Goal: Book appointment/travel/reservation

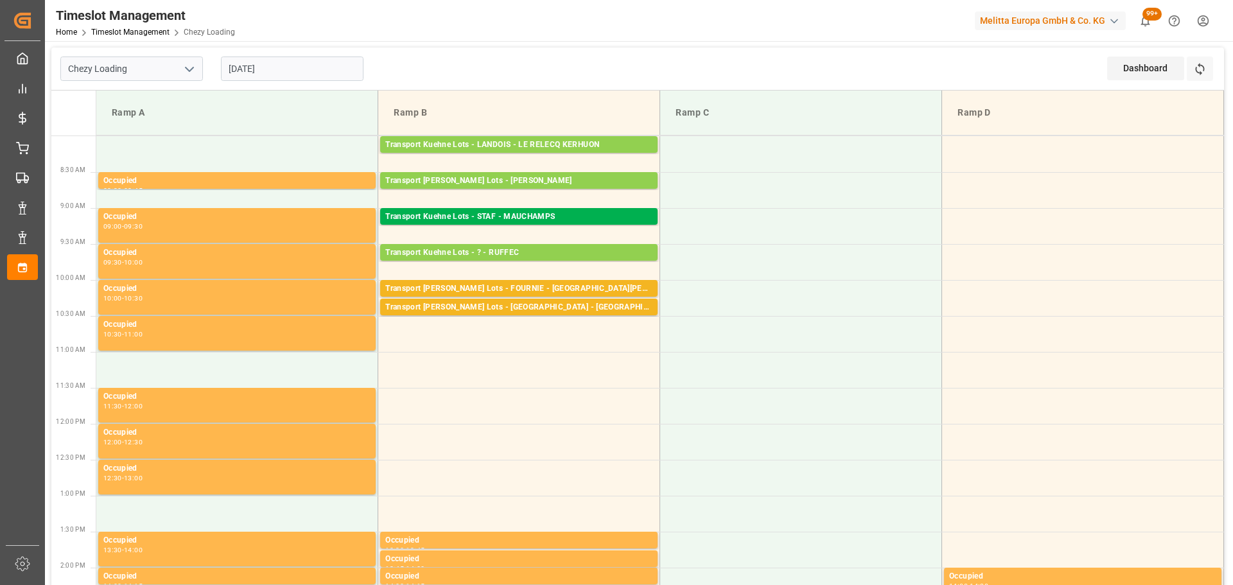
click at [277, 73] on input "[DATE]" at bounding box center [292, 68] width 143 height 24
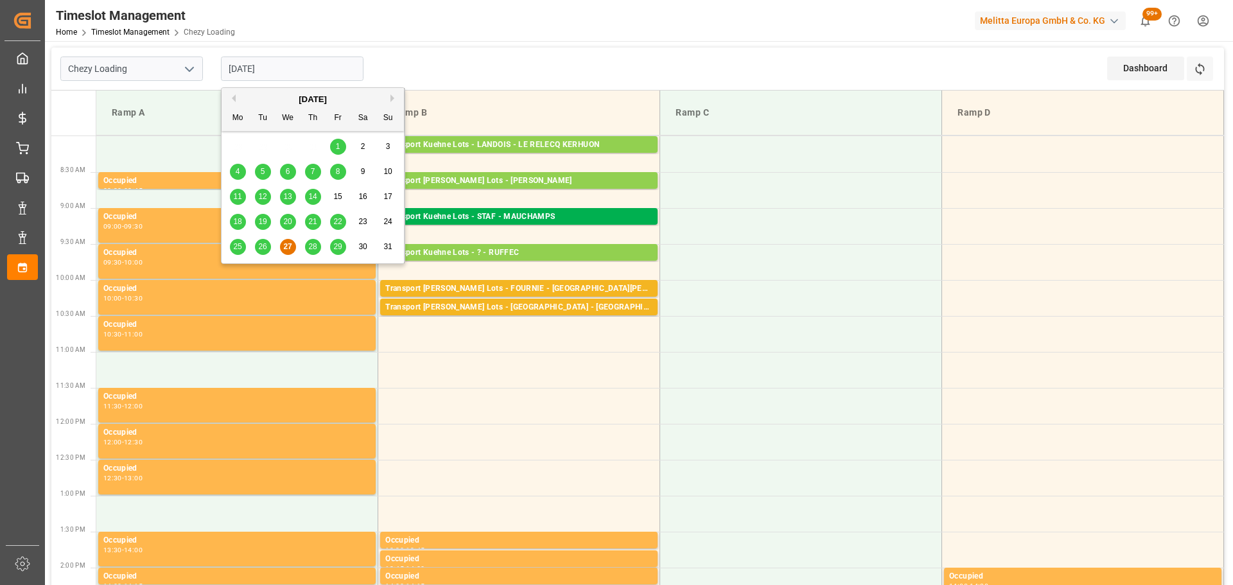
click at [338, 246] on span "29" at bounding box center [337, 246] width 8 height 9
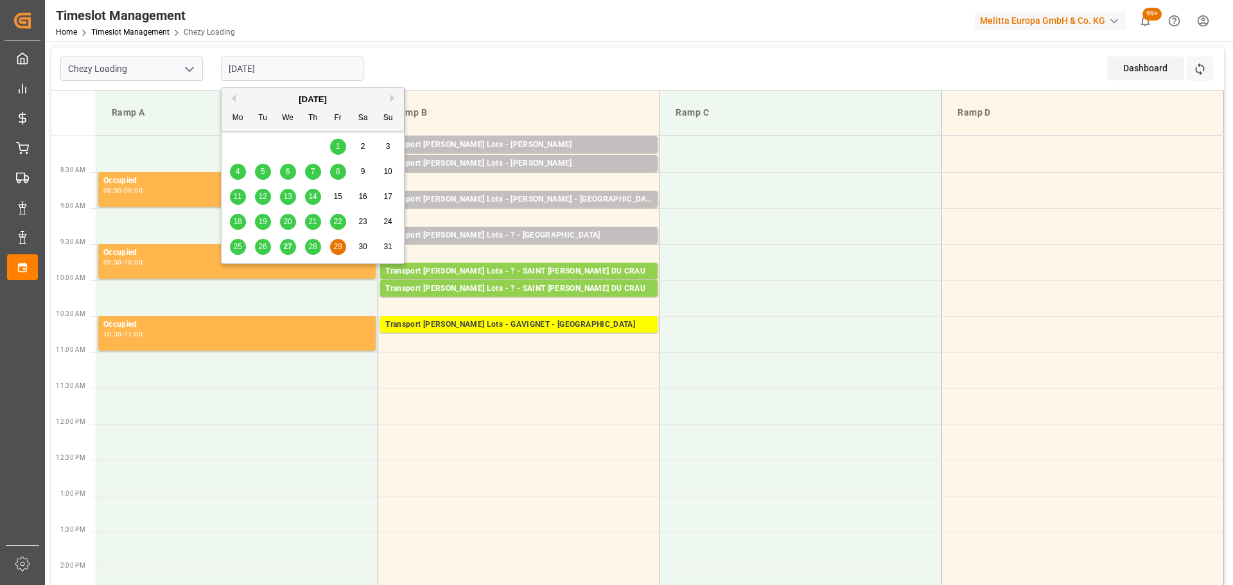
click at [289, 62] on input "[DATE]" at bounding box center [292, 68] width 143 height 24
click at [389, 98] on div "[DATE]" at bounding box center [312, 99] width 182 height 13
click at [394, 95] on button "Next Month" at bounding box center [394, 98] width 8 height 8
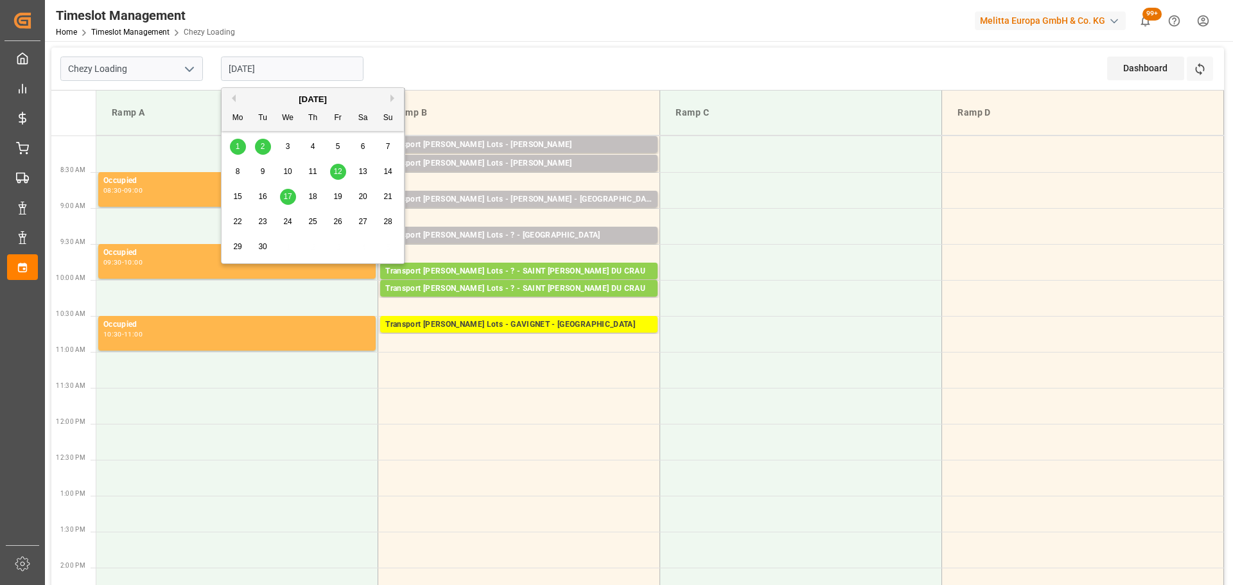
click at [290, 197] on span "17" at bounding box center [287, 196] width 8 height 9
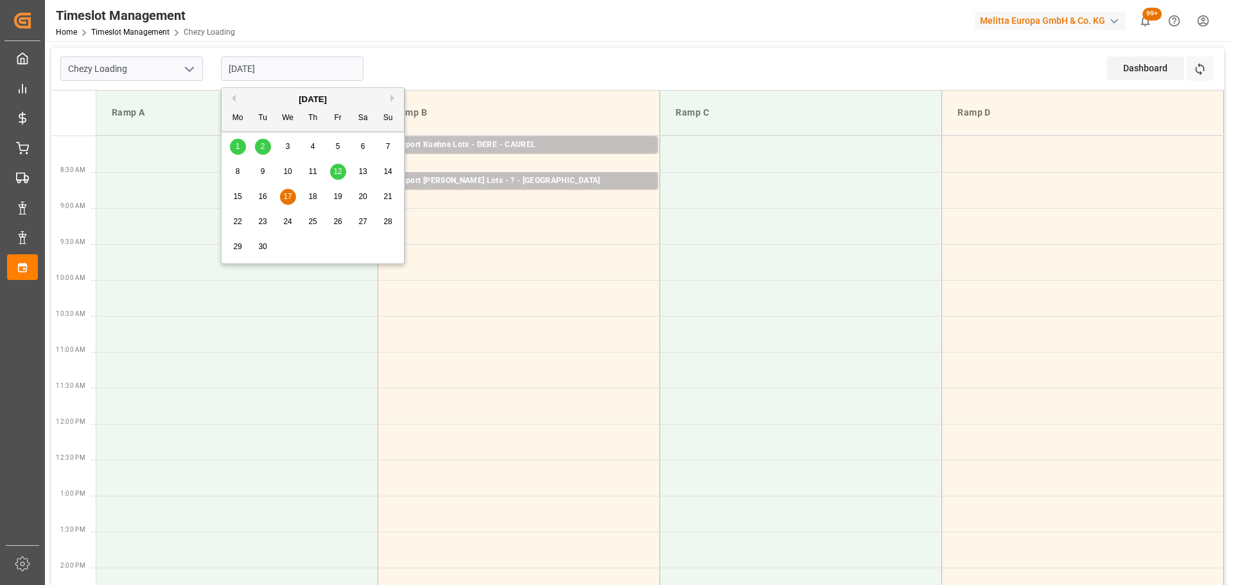
click at [268, 68] on input "[DATE]" at bounding box center [292, 68] width 143 height 24
click at [232, 98] on button "Previous Month" at bounding box center [232, 98] width 8 height 8
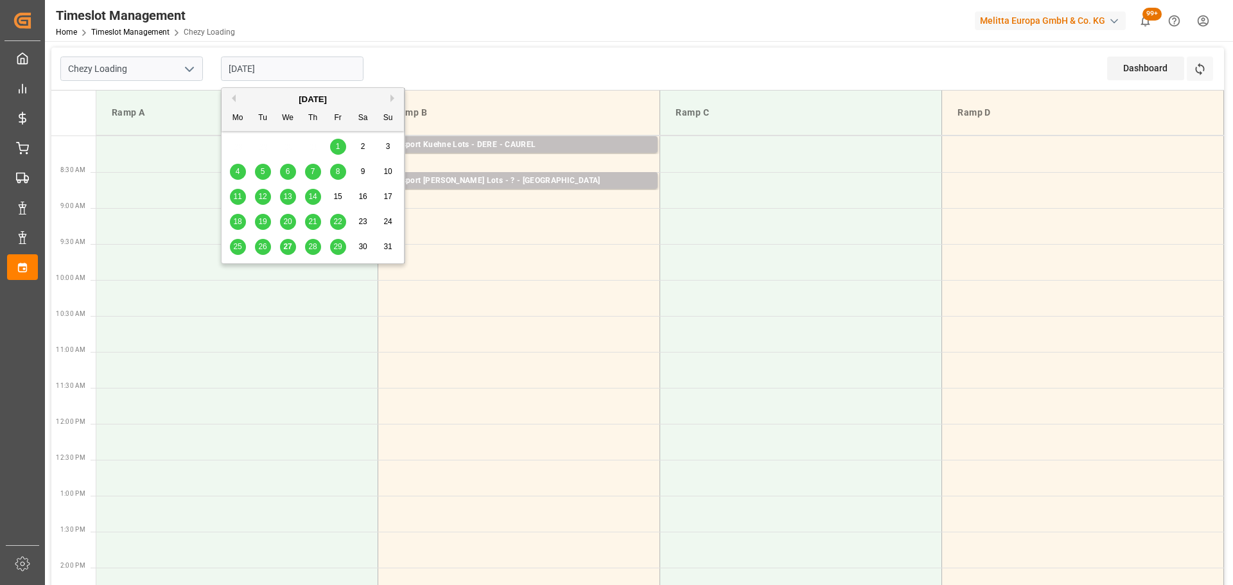
click at [338, 249] on span "29" at bounding box center [337, 246] width 8 height 9
type input "[DATE]"
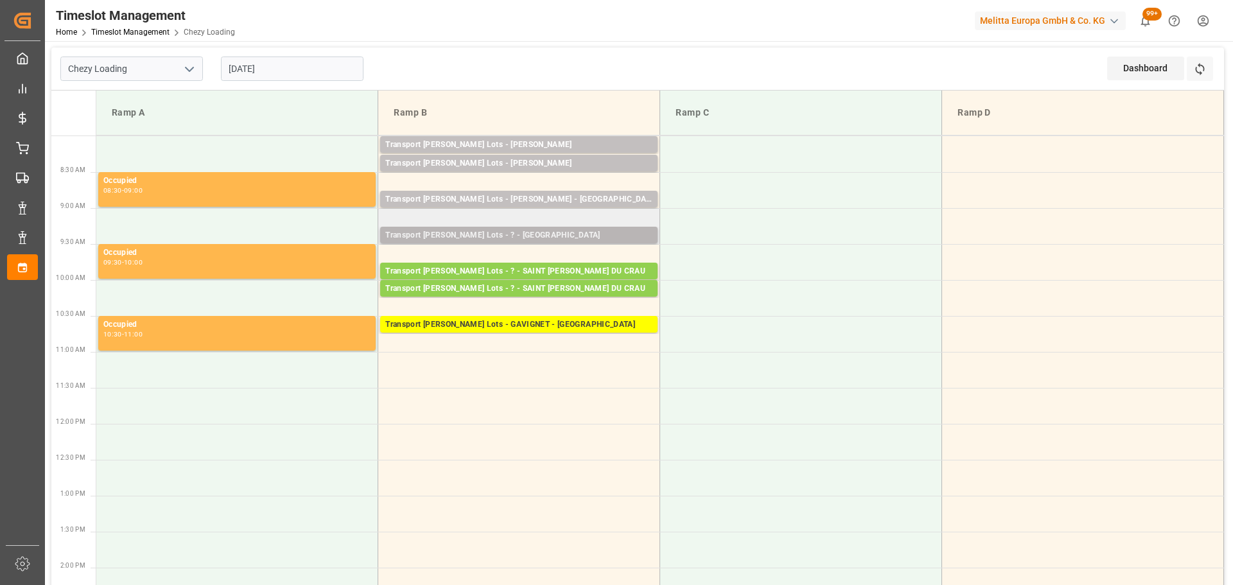
click at [508, 231] on div "Transport [PERSON_NAME] Lots - ? - [GEOGRAPHIC_DATA]" at bounding box center [518, 235] width 267 height 13
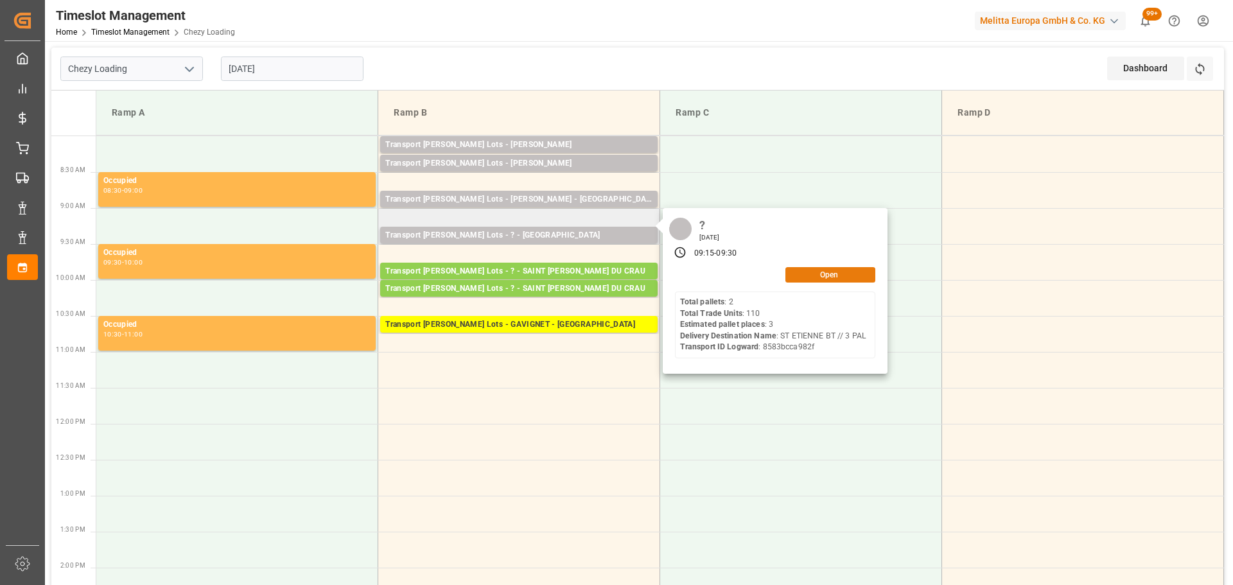
click at [821, 276] on button "Open" at bounding box center [830, 274] width 90 height 15
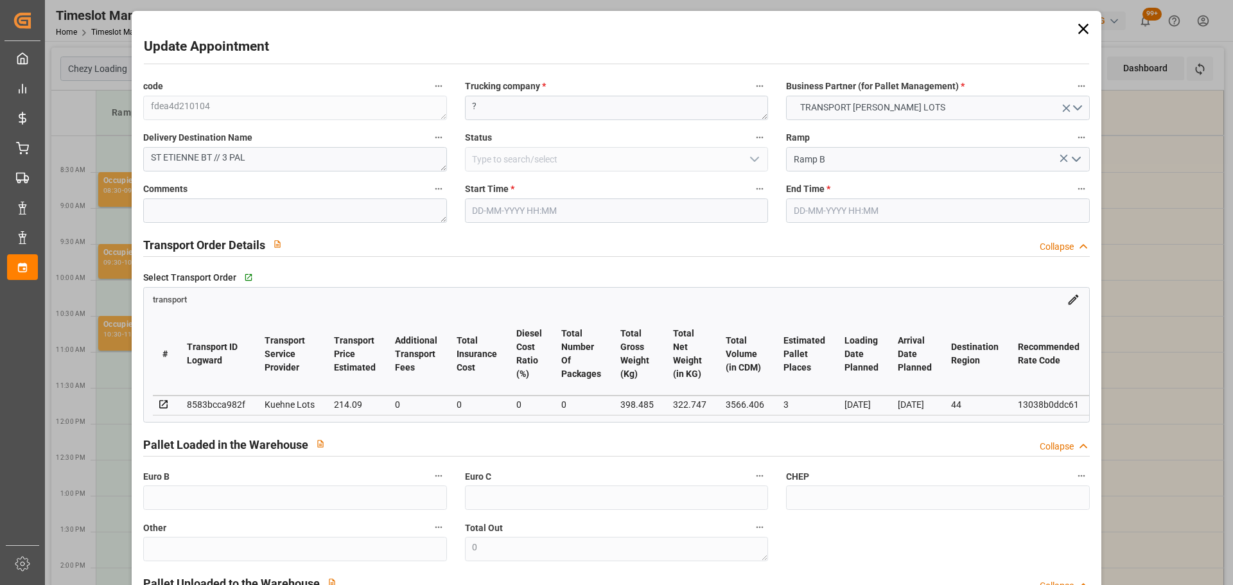
type input "3"
type input "214.09"
type input "0"
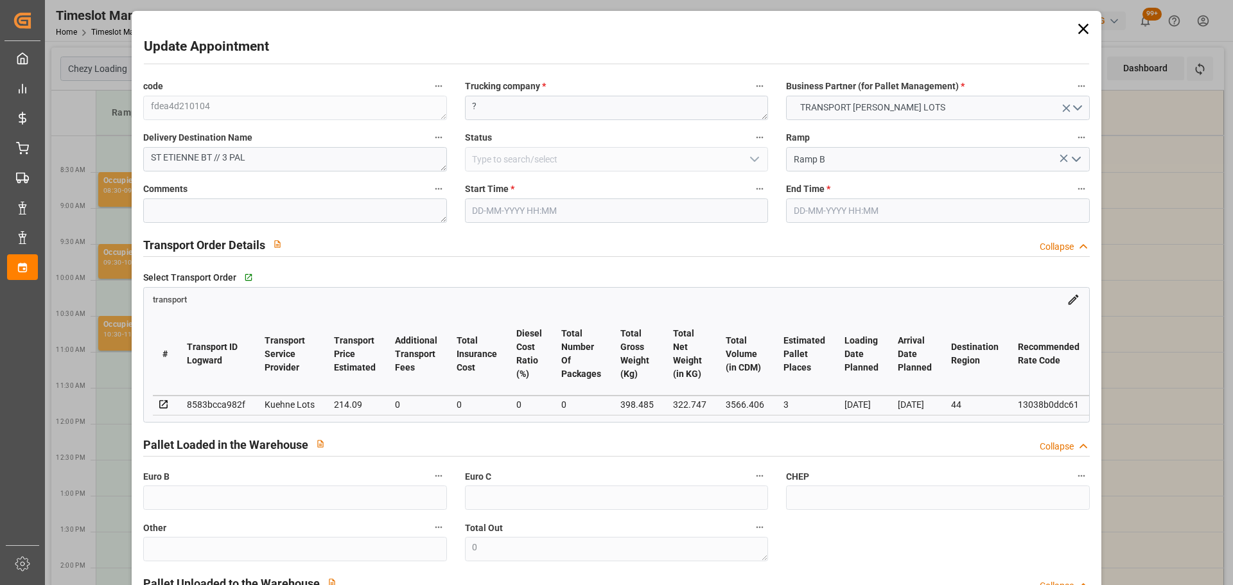
type input "214.09"
type input "0"
type input "322.747"
type input "494.155"
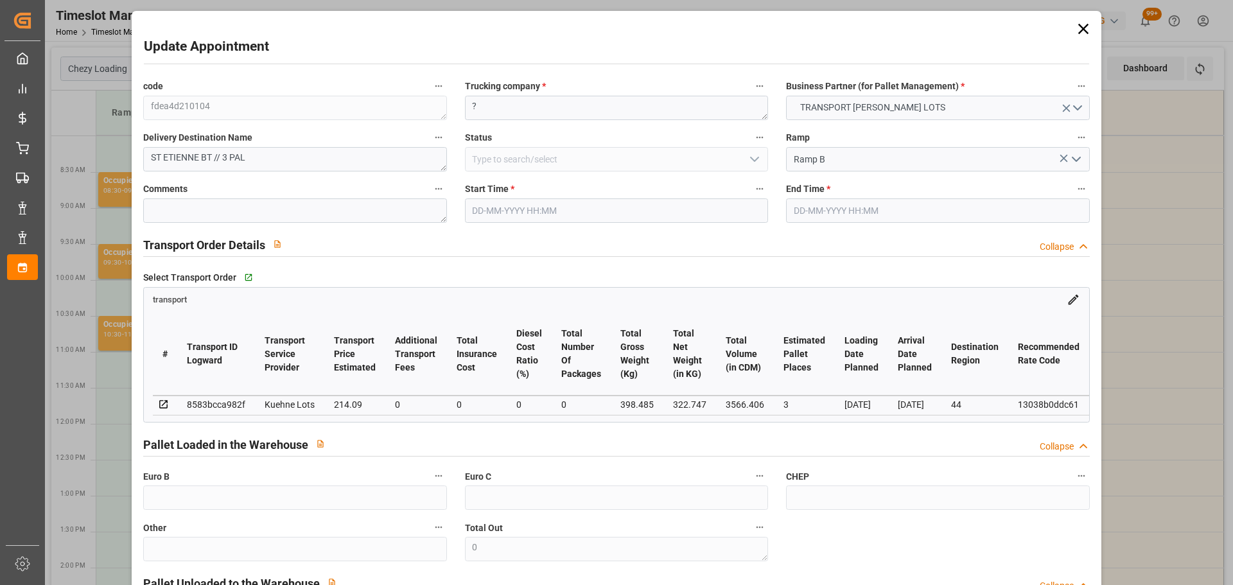
type input "3566.406"
type input "44"
type input "2"
type input "110"
type input "3"
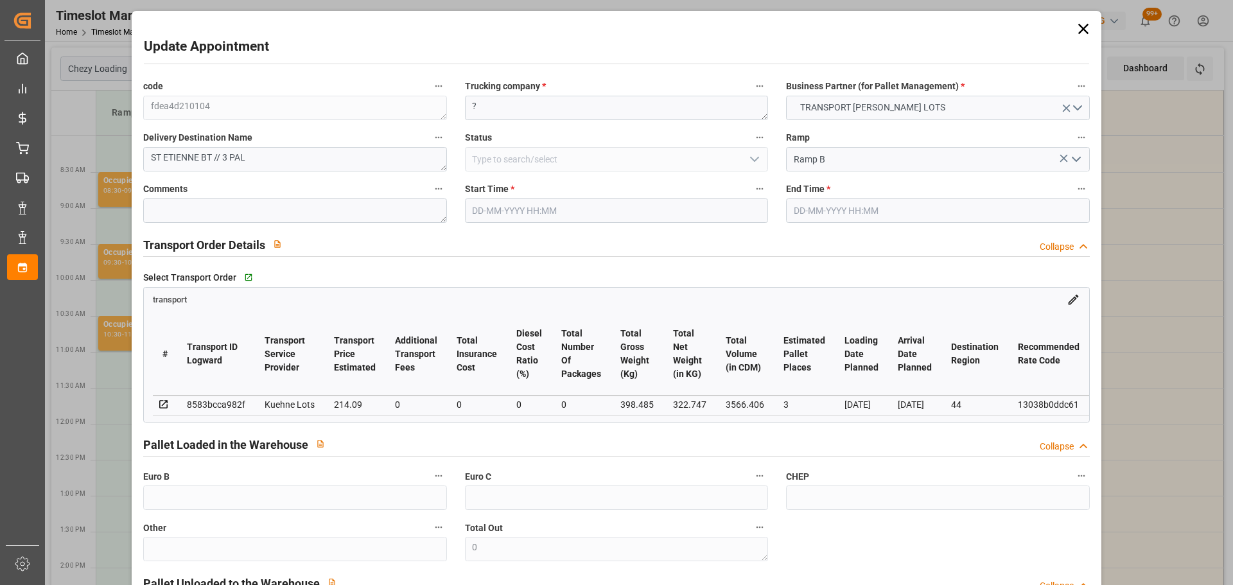
type input "101"
type input "398.485"
type input "0"
type input "4710.8598"
type input "0"
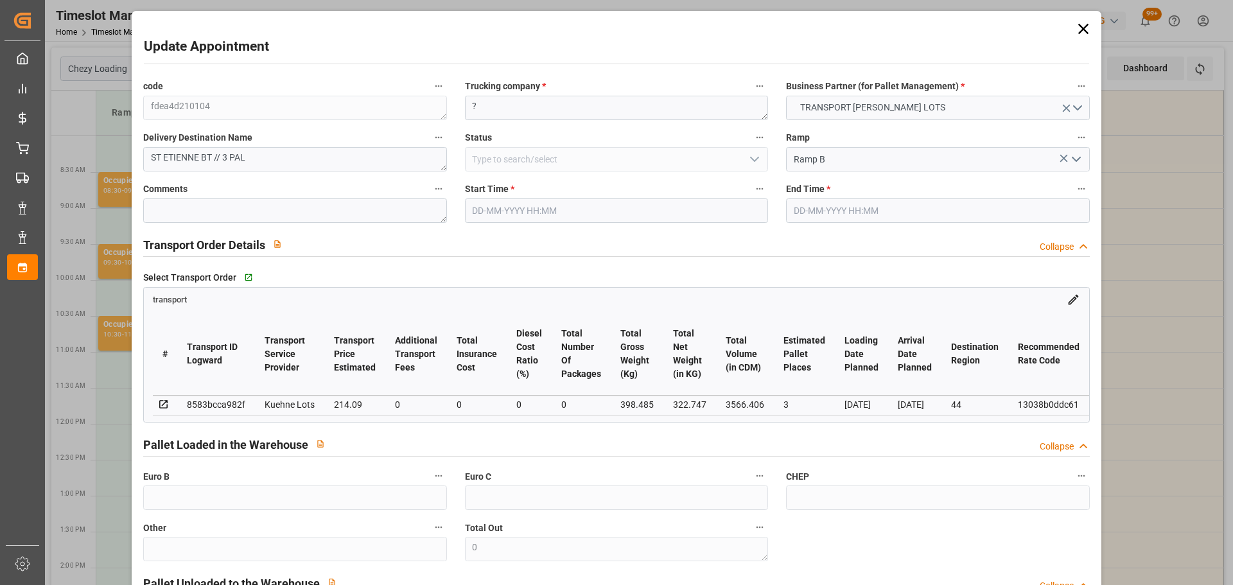
type input "0"
type input "21"
type input "35"
type input "[DATE] 09:15"
type input "[DATE] 09:30"
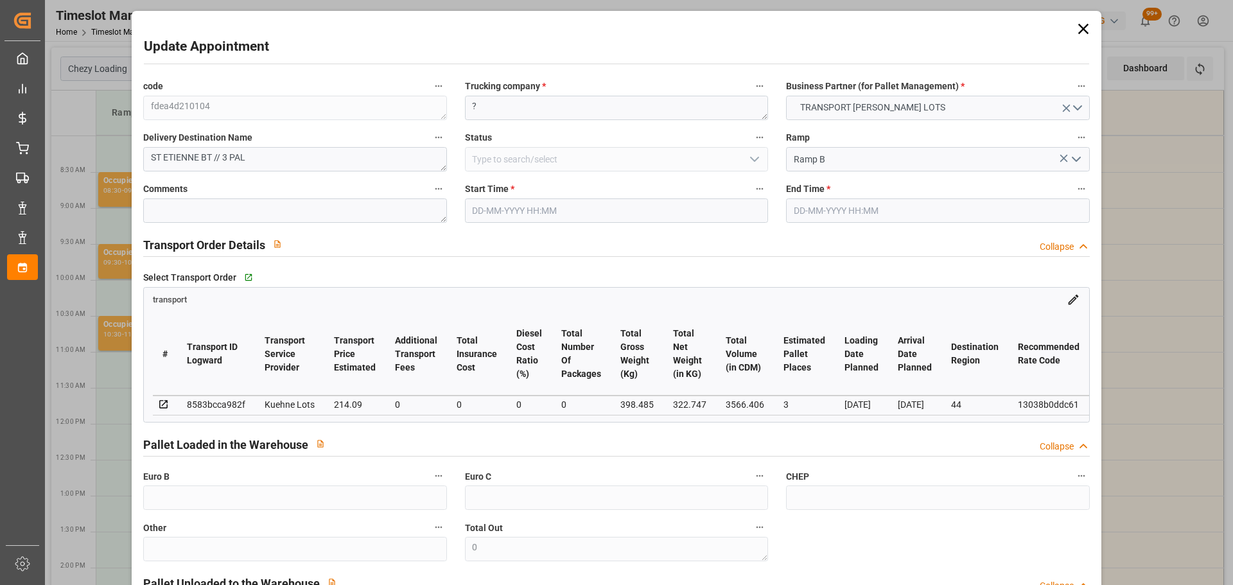
type input "[DATE] 13:03"
type input "[DATE] 11:23"
type input "[DATE]"
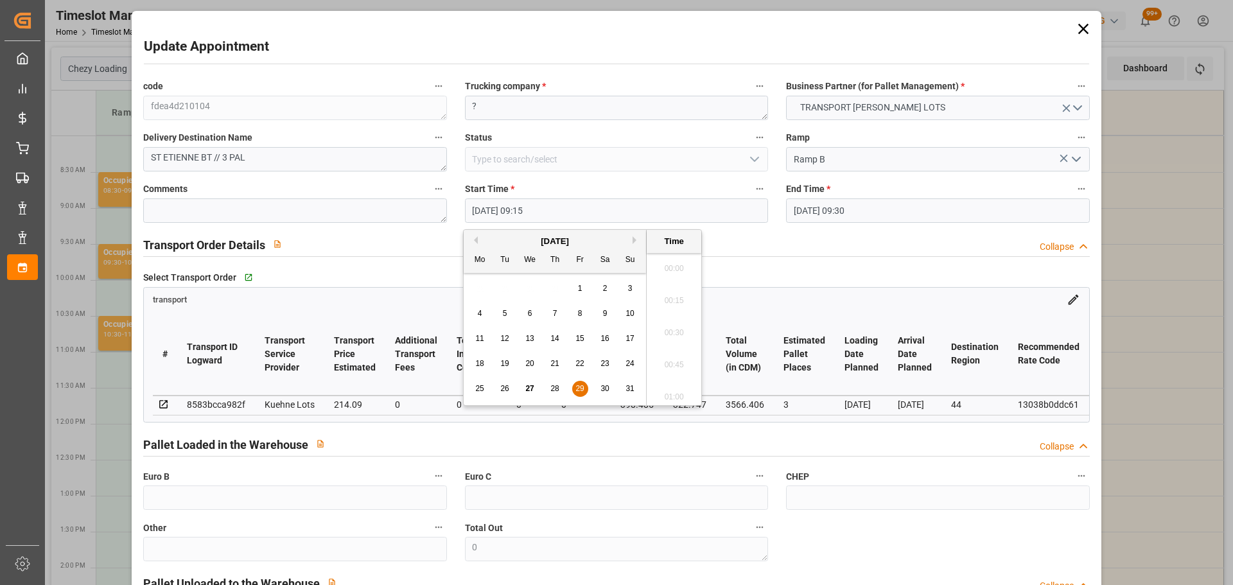
click at [492, 212] on input "[DATE] 09:15" at bounding box center [616, 210] width 303 height 24
click at [634, 241] on button "Next Month" at bounding box center [636, 240] width 8 height 8
click at [526, 336] on span "17" at bounding box center [529, 338] width 8 height 9
click at [680, 262] on li "08:45" at bounding box center [673, 264] width 55 height 32
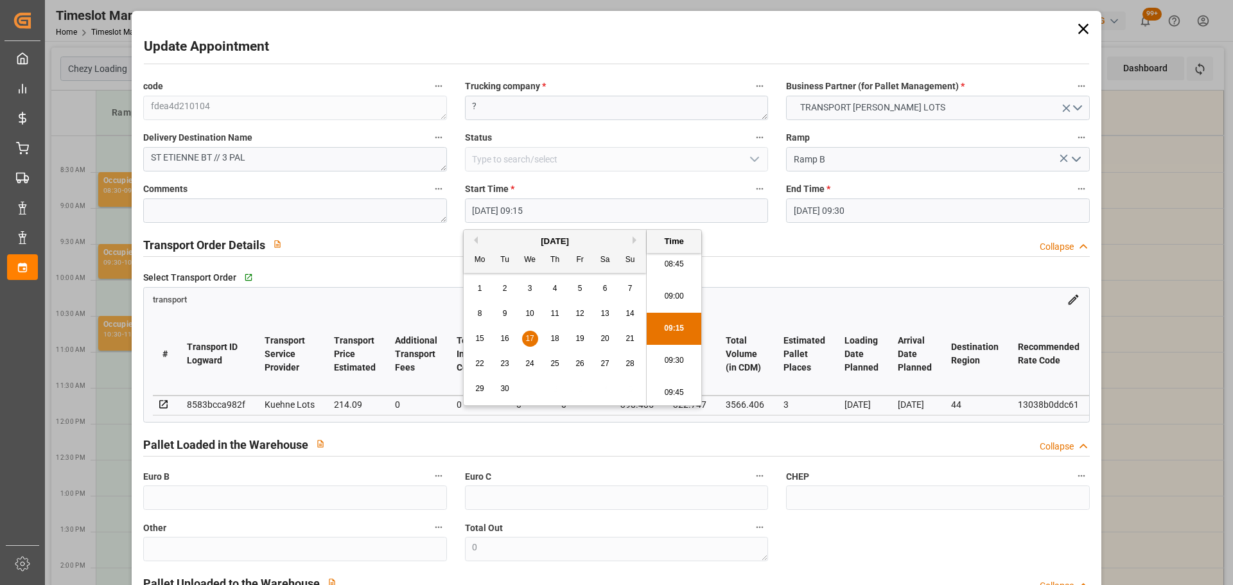
type input "[DATE] 08:45"
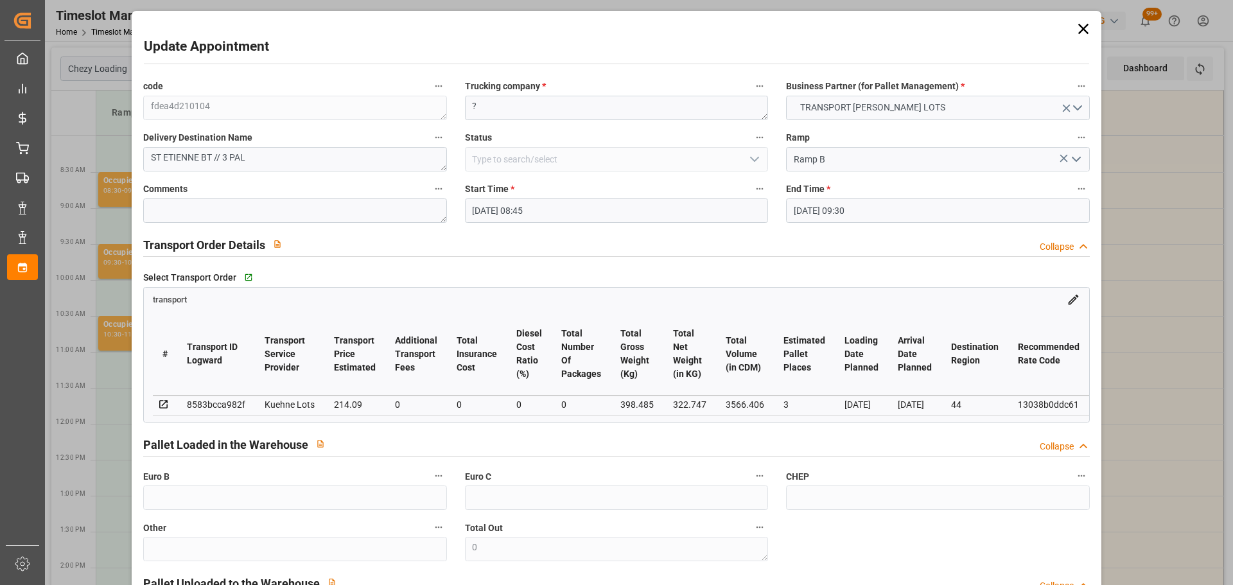
click at [857, 202] on input "[DATE] 09:30" at bounding box center [937, 210] width 303 height 24
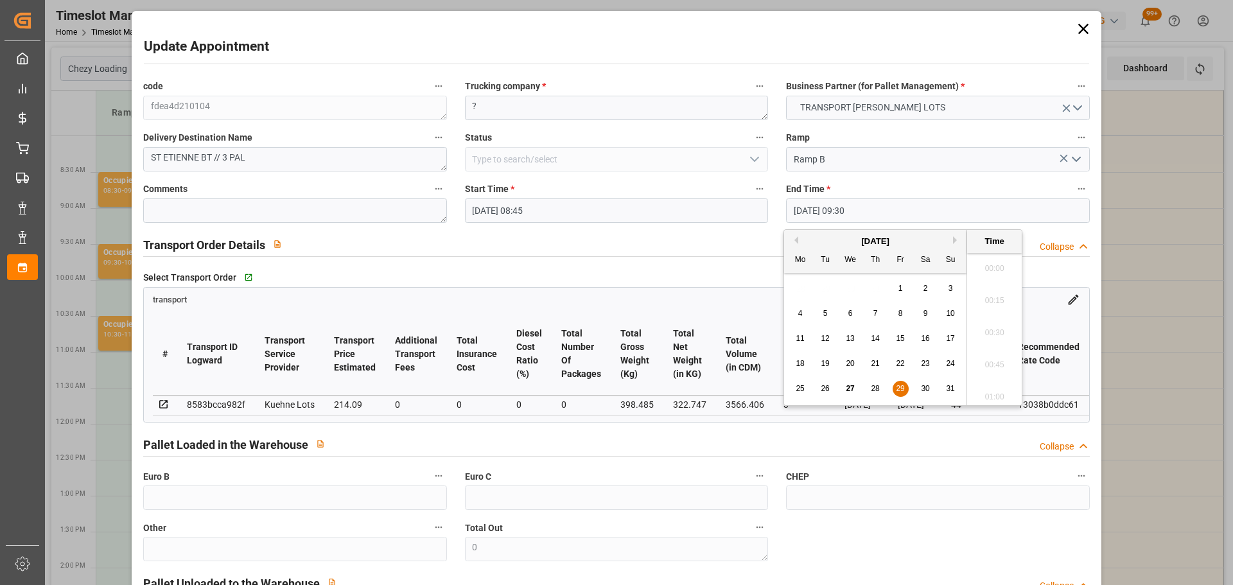
scroll to position [1160, 0]
click at [953, 237] on button "Next Month" at bounding box center [957, 240] width 8 height 8
click at [851, 336] on span "17" at bounding box center [850, 338] width 8 height 9
click at [995, 260] on li "09:00" at bounding box center [994, 264] width 55 height 32
type input "[DATE] 09:00"
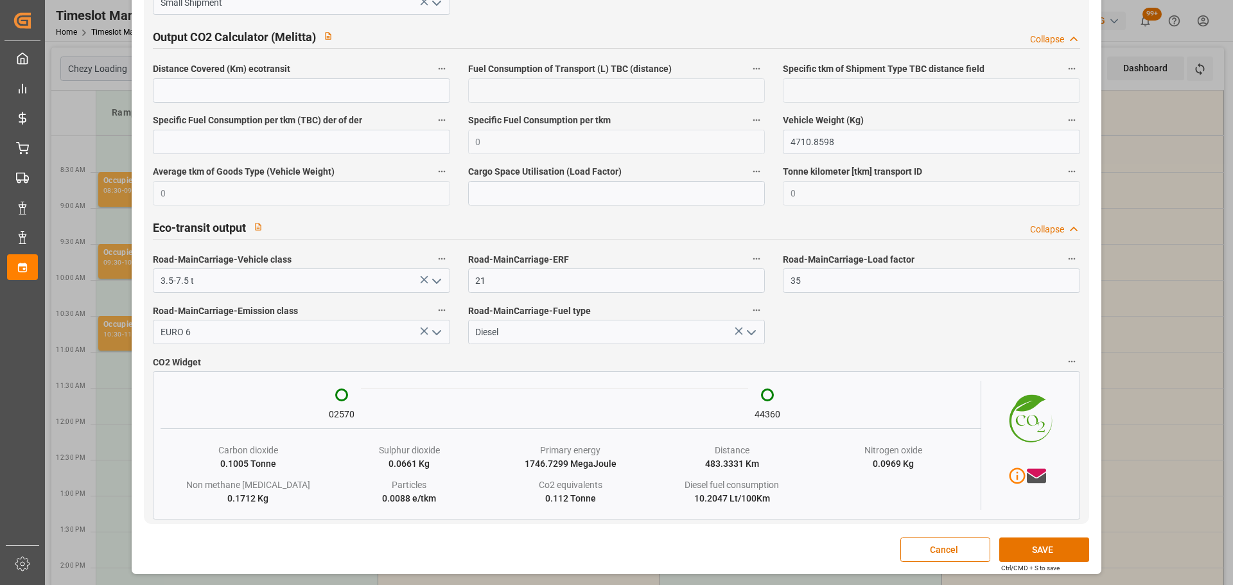
scroll to position [2122, 0]
click at [1008, 547] on button "SAVE" at bounding box center [1044, 549] width 90 height 24
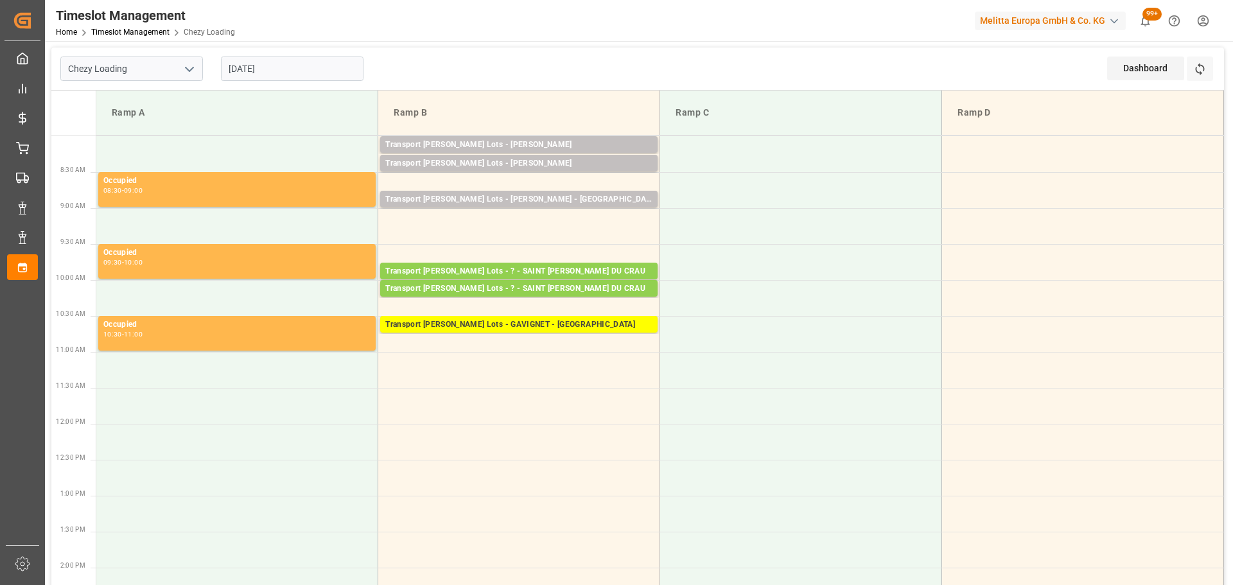
click at [281, 69] on input "[DATE]" at bounding box center [292, 68] width 143 height 24
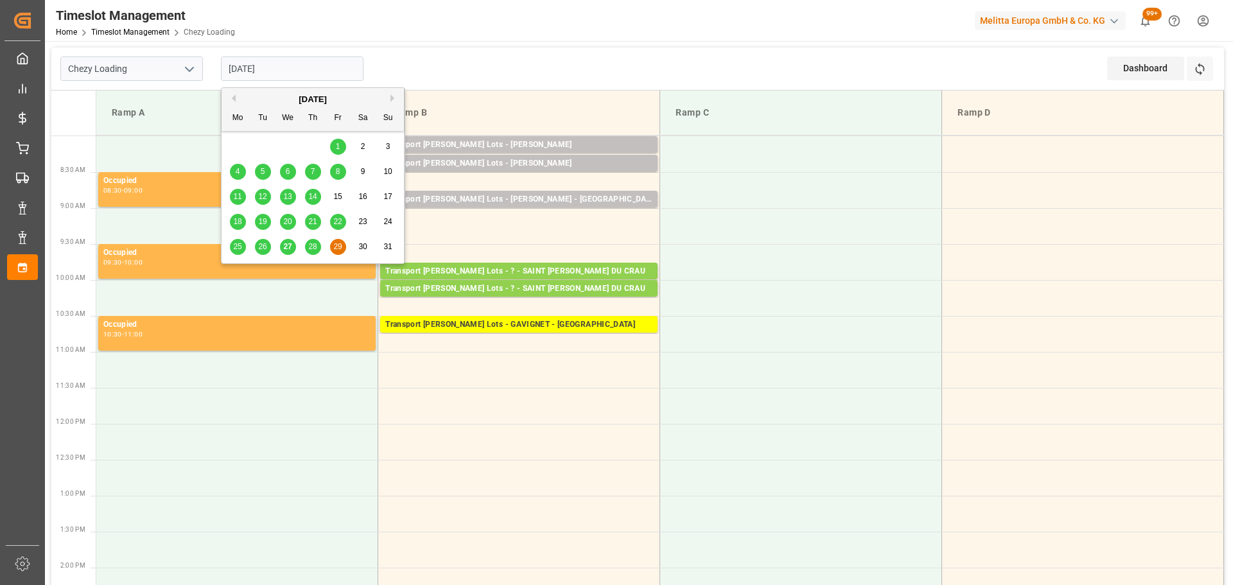
click at [286, 248] on span "27" at bounding box center [287, 246] width 8 height 9
type input "[DATE]"
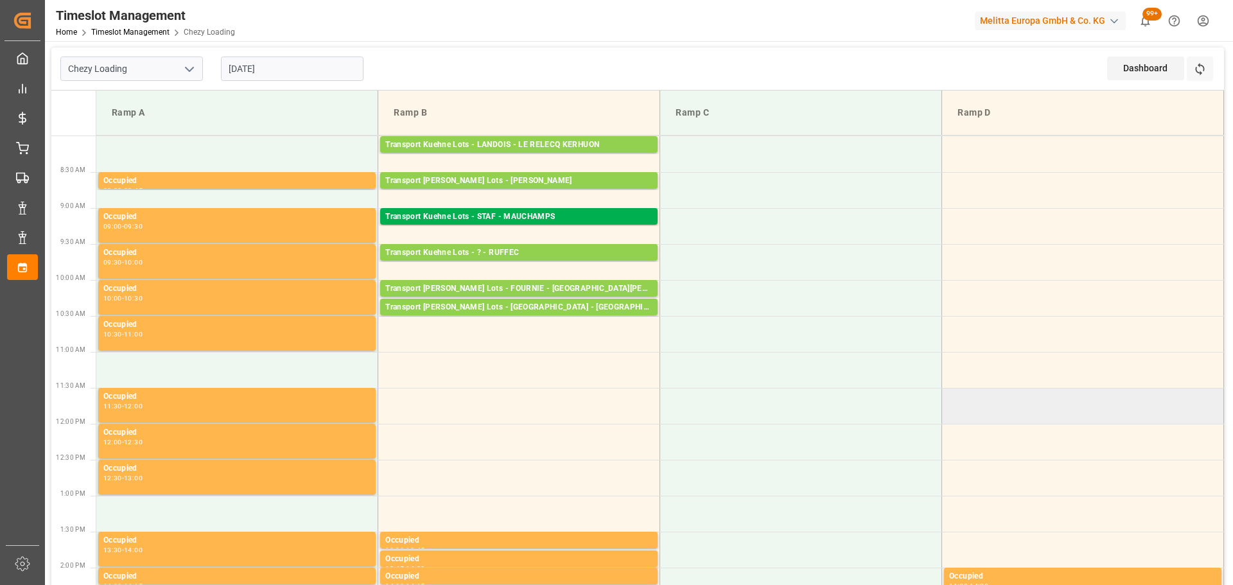
click at [989, 420] on td at bounding box center [1083, 406] width 282 height 36
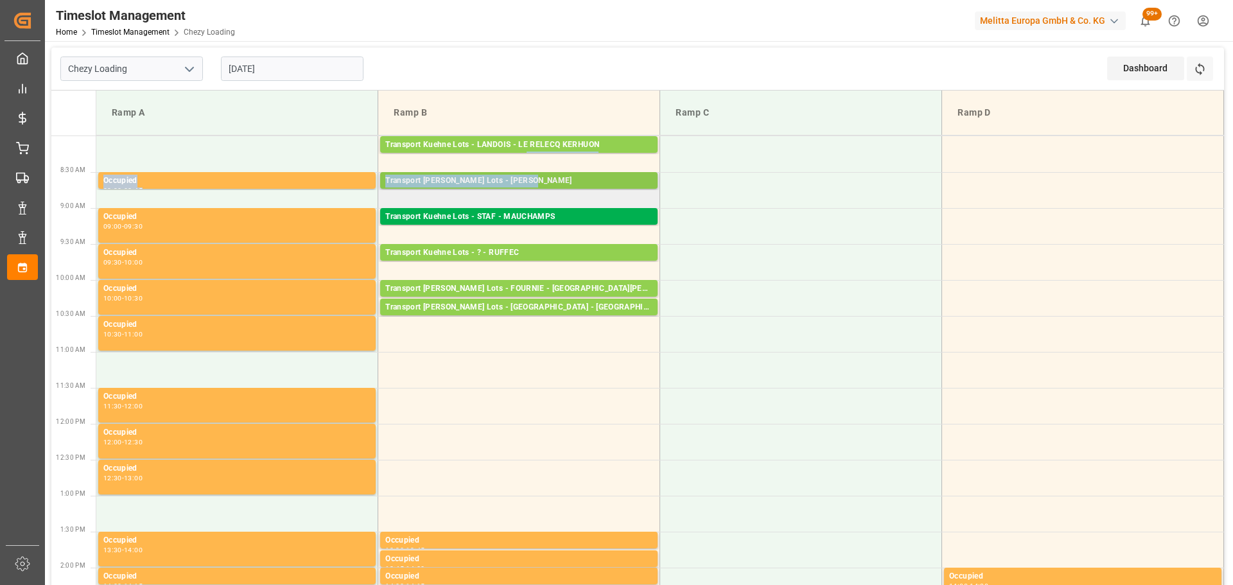
click at [538, 183] on div "Transport [PERSON_NAME] Lots - [PERSON_NAME]" at bounding box center [518, 181] width 267 height 13
click at [547, 177] on div "Transport [PERSON_NAME] Lots - [PERSON_NAME]" at bounding box center [518, 181] width 267 height 13
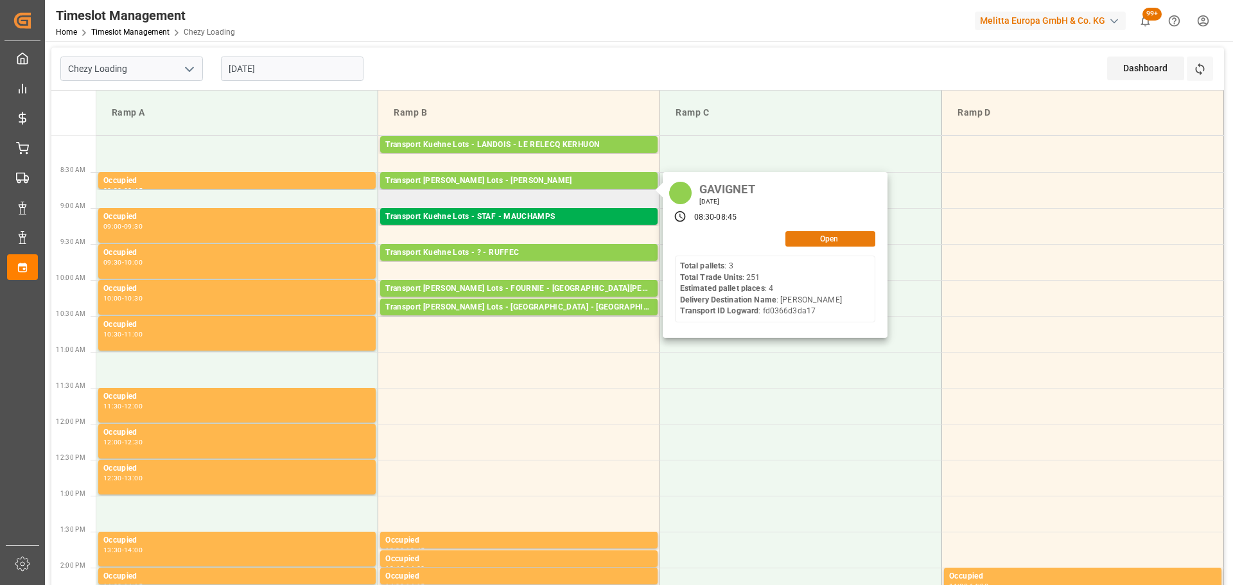
click at [828, 238] on button "Open" at bounding box center [830, 238] width 90 height 15
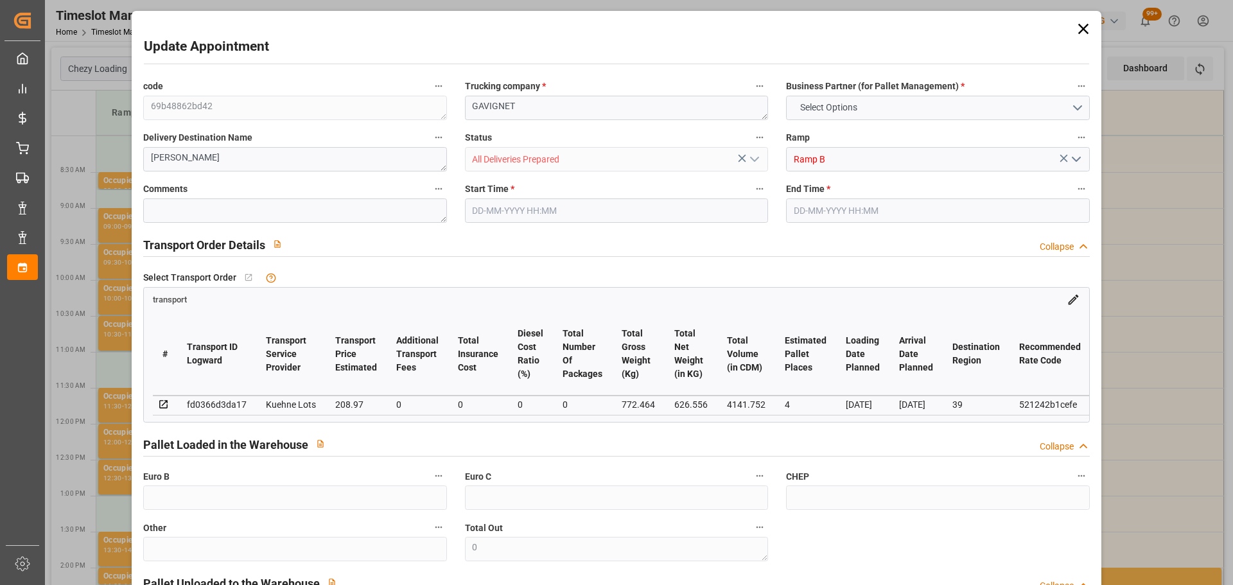
type input "4"
type input "208.97"
type input "0"
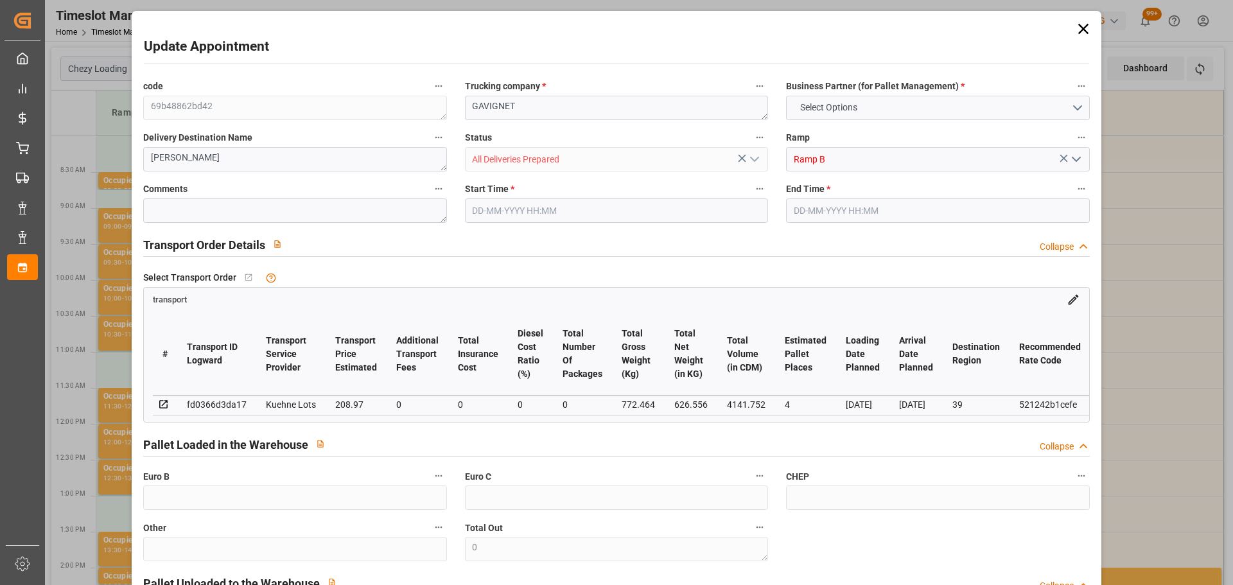
type input "208.97"
type input "0"
type input "626.556"
type input "1002.928"
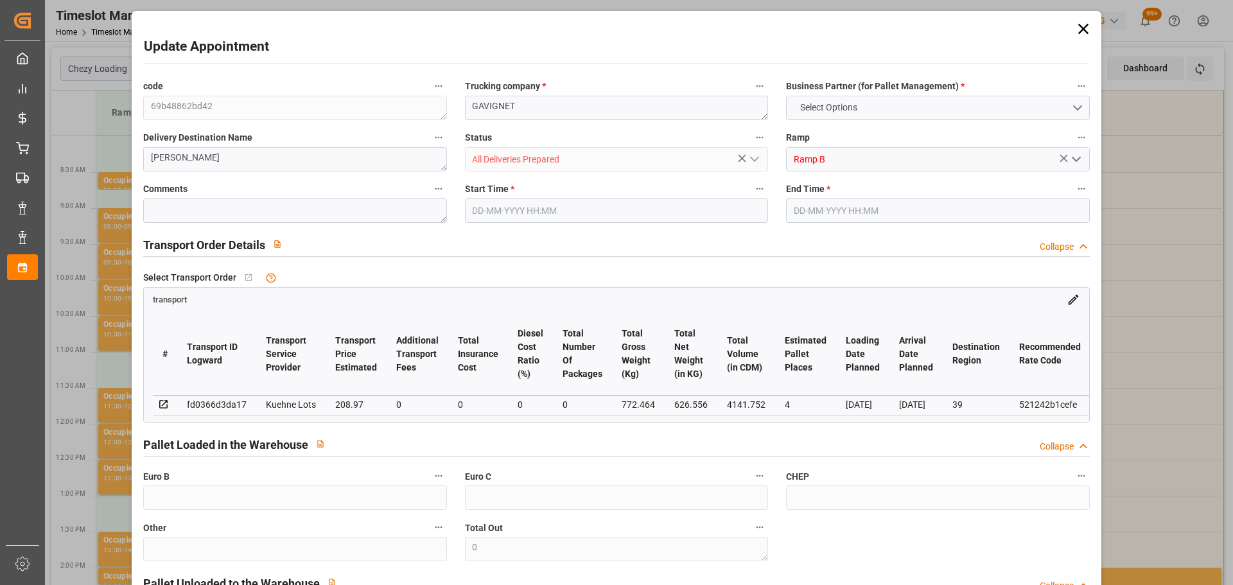
type input "4141.752"
type input "39"
type input "3"
type input "251"
type input "9"
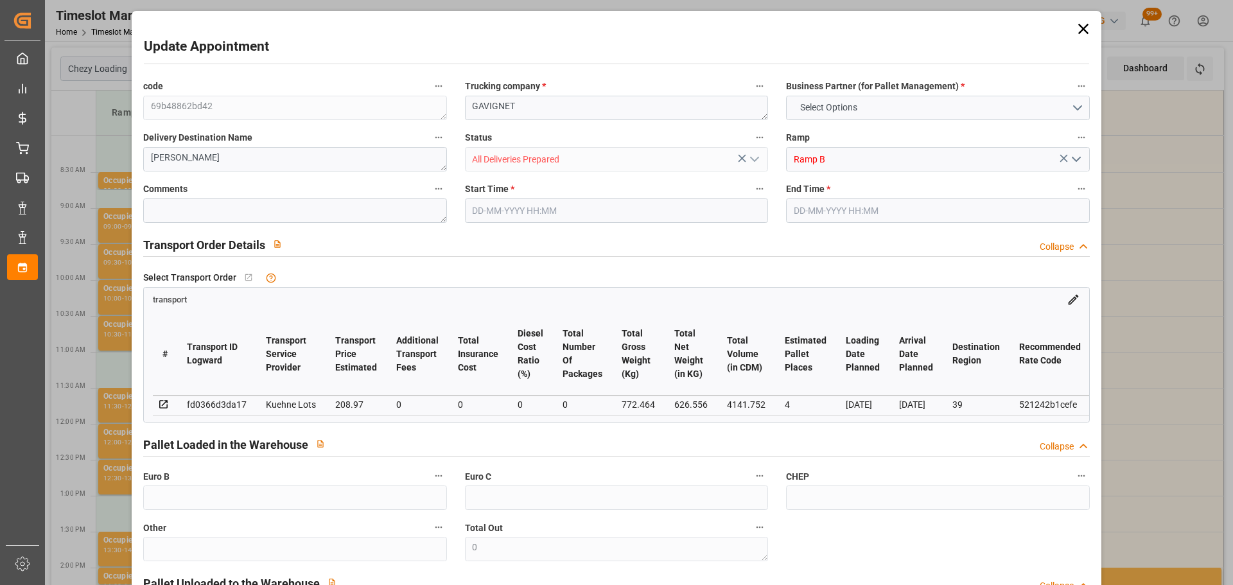
type input "101"
type input "772.464"
type input "0"
type input "4710.8598"
type input "0"
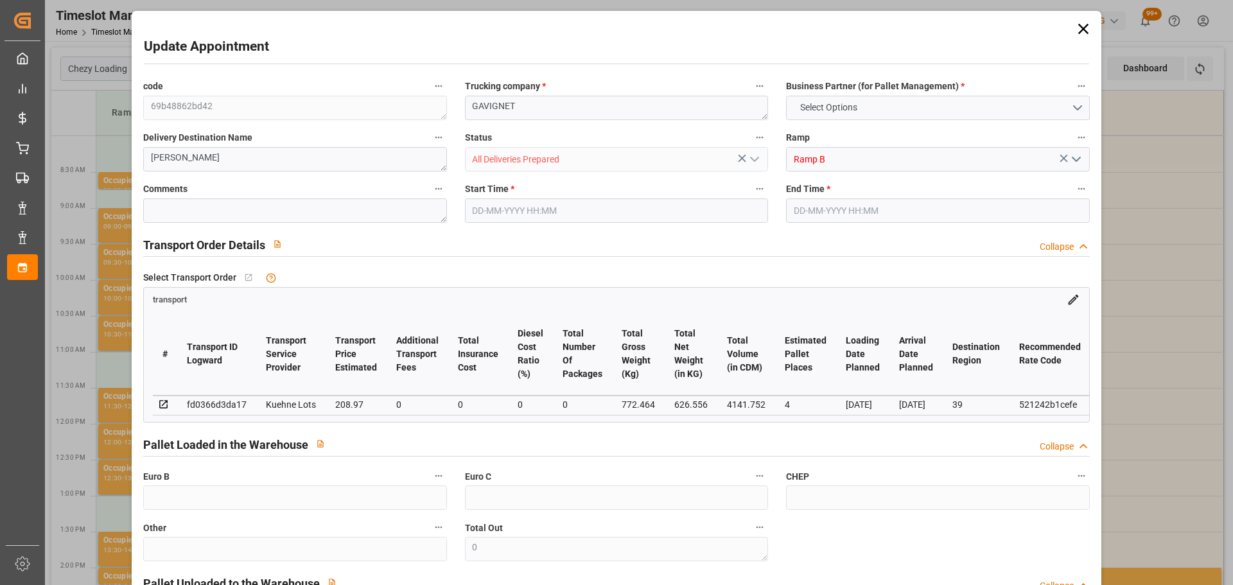
type input "0"
type input "21"
type input "35"
type input "[DATE] 08:30"
type input "[DATE] 08:45"
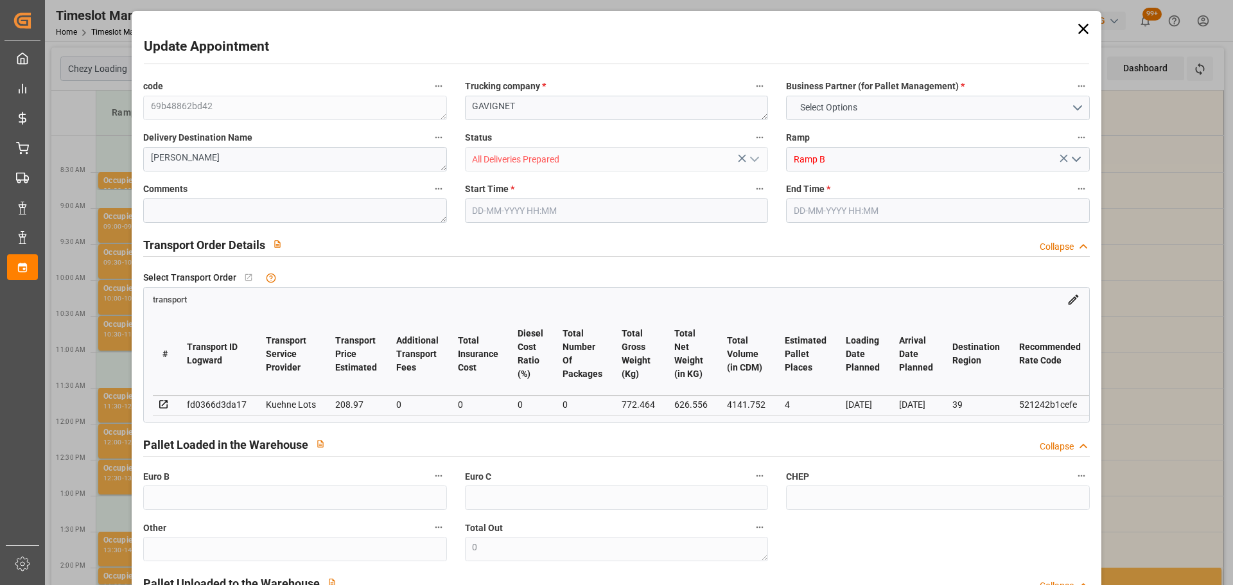
type input "[DATE] 12:36"
type input "[DATE] 11:30"
type input "[DATE]"
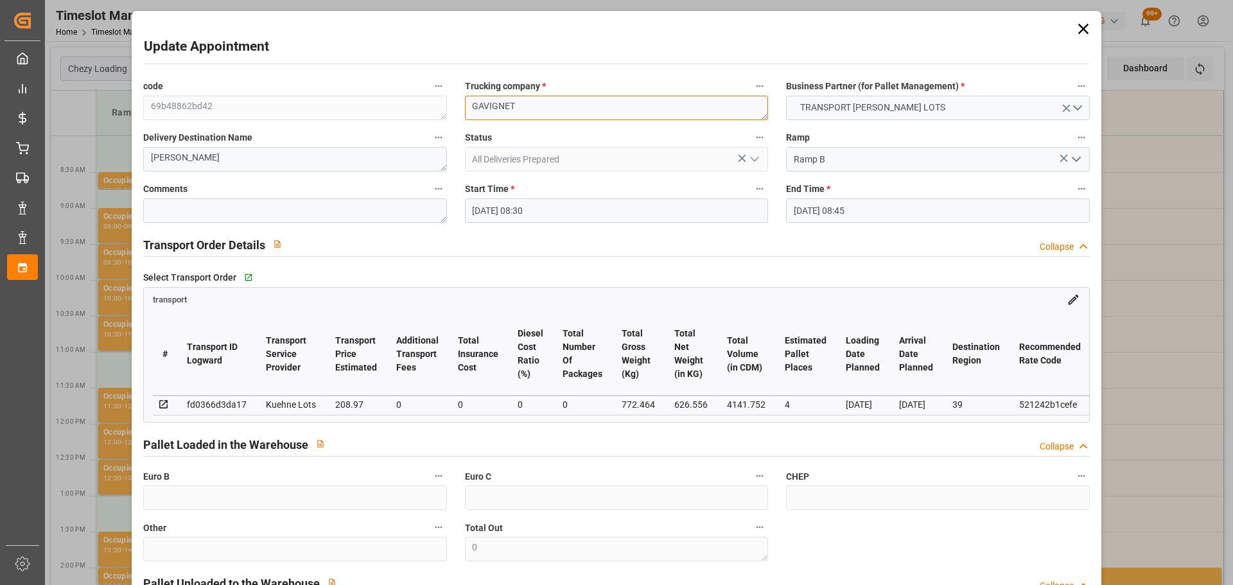
drag, startPoint x: 532, startPoint y: 114, endPoint x: 66, endPoint y: 80, distance: 467.3
click at [66, 80] on div "Update Appointment code 69b48862bd42 Trucking company * GAVIGNET Business Partn…" at bounding box center [616, 292] width 1233 height 585
type textarea "FOURNIE"
click at [515, 198] on input "[DATE] 08:30" at bounding box center [616, 210] width 303 height 24
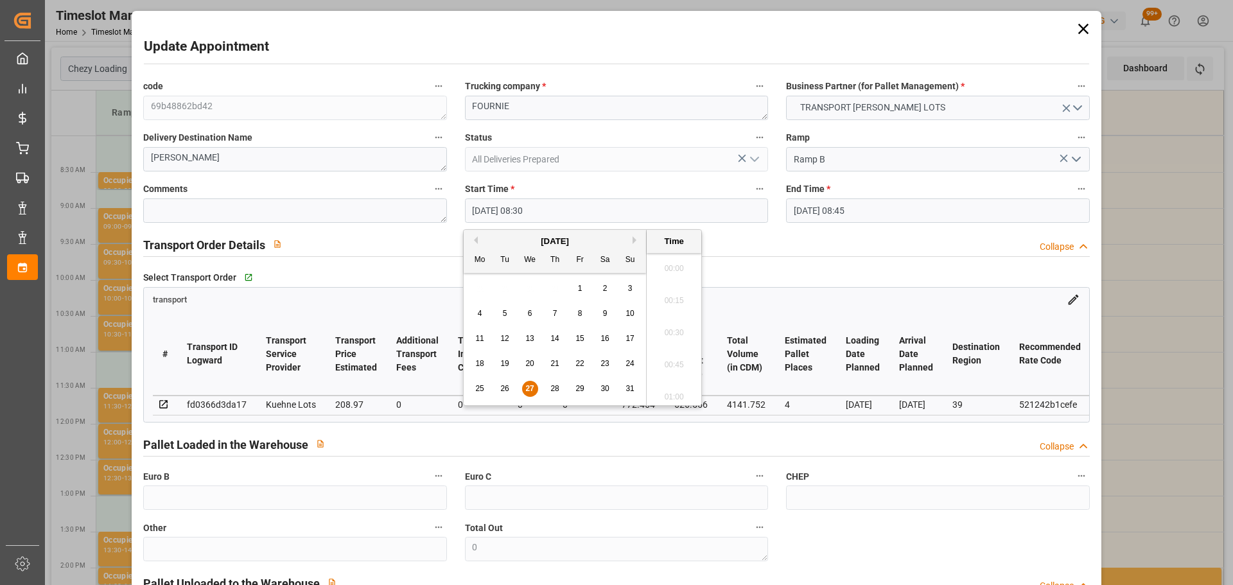
scroll to position [1032, 0]
click at [528, 389] on span "27" at bounding box center [529, 388] width 8 height 9
click at [679, 393] on li "11:00" at bounding box center [673, 393] width 55 height 32
type input "[DATE] 11:00"
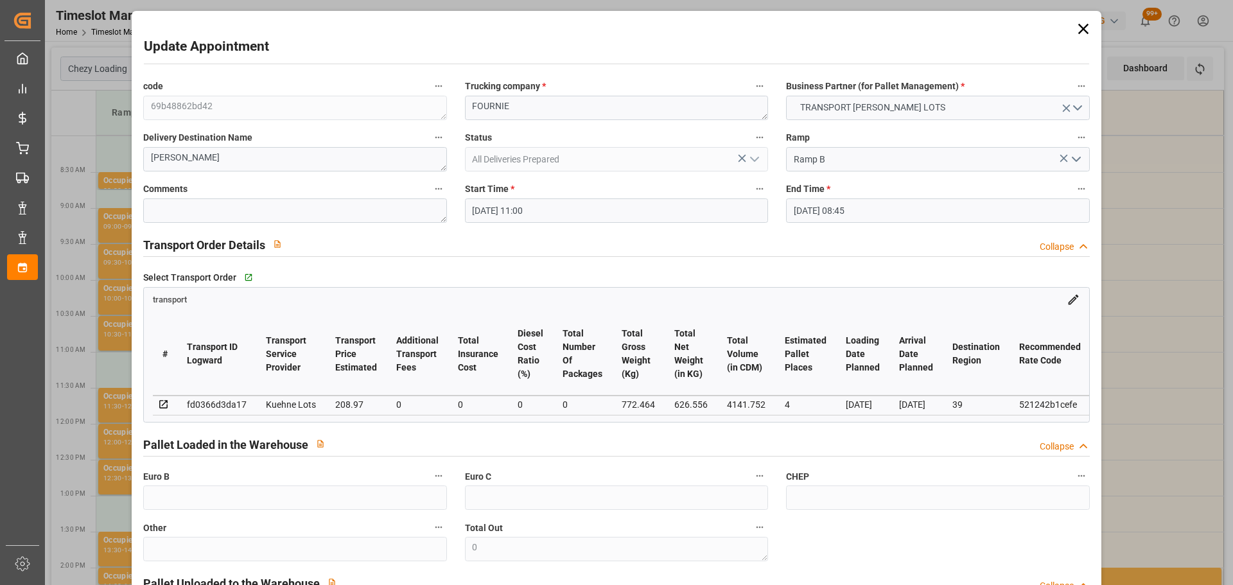
click at [874, 208] on input "[DATE] 08:45" at bounding box center [937, 210] width 303 height 24
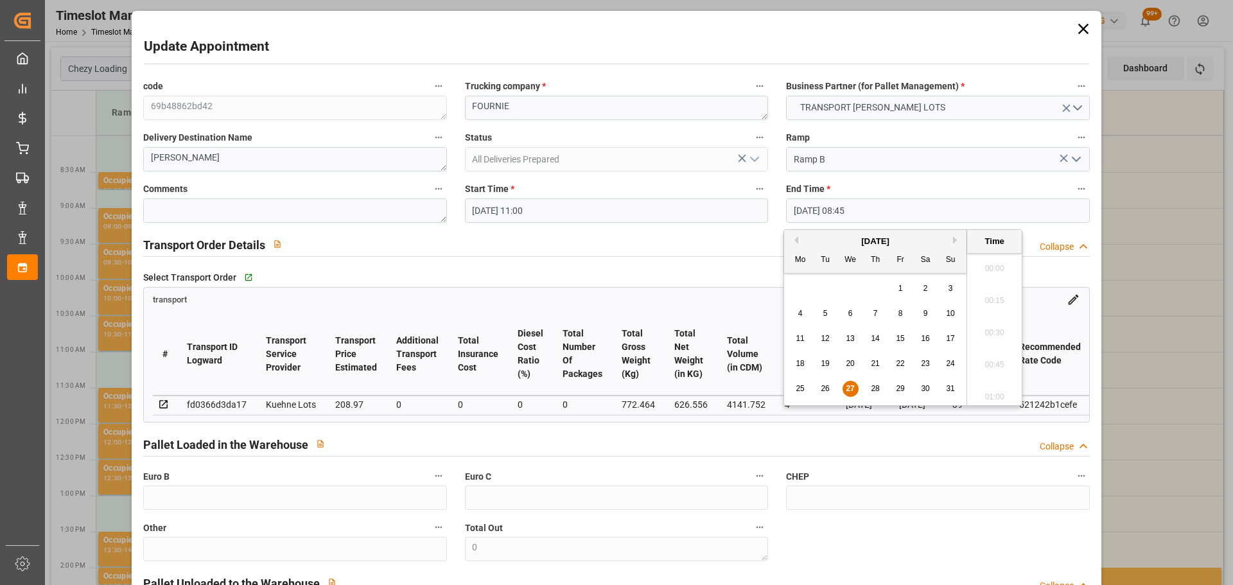
scroll to position [1064, 0]
click at [857, 384] on div "27" at bounding box center [850, 388] width 16 height 15
click at [994, 322] on li "11:15" at bounding box center [994, 329] width 55 height 32
type input "[DATE] 11:15"
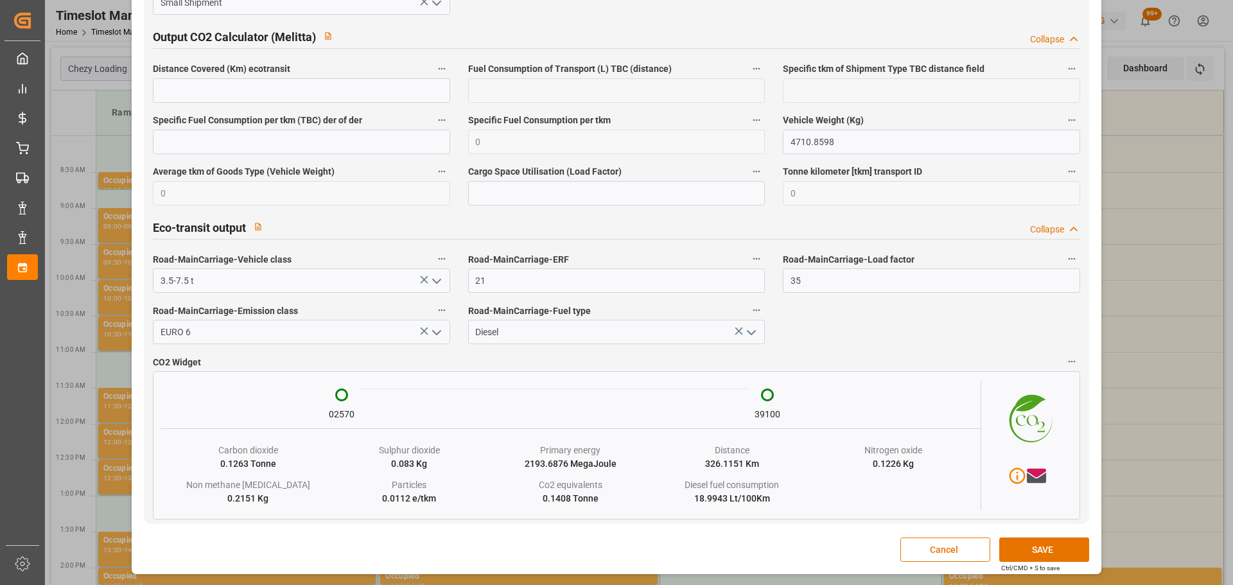
scroll to position [2122, 0]
click at [1034, 550] on button "SAVE" at bounding box center [1044, 549] width 90 height 24
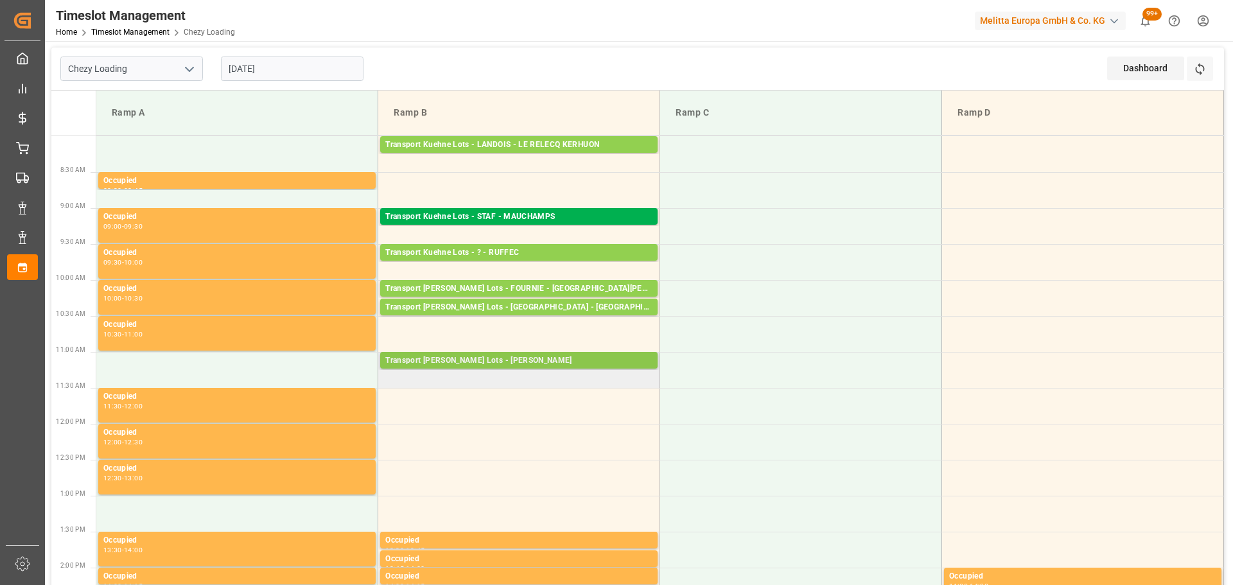
click at [417, 363] on div "Transport [PERSON_NAME] Lots - [PERSON_NAME]" at bounding box center [518, 360] width 267 height 13
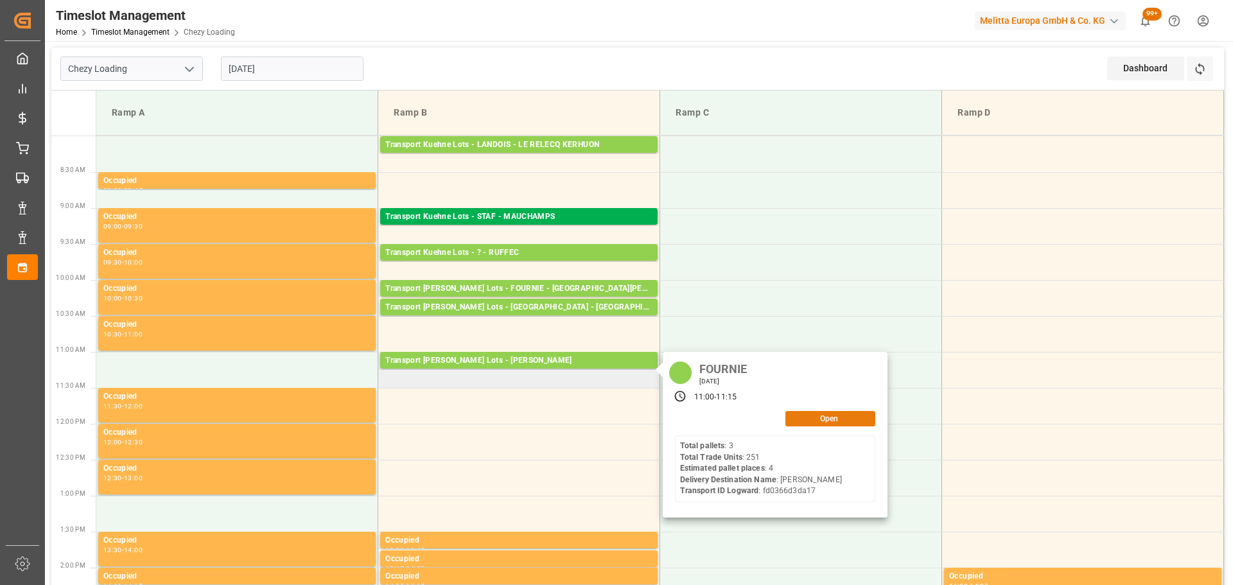
click at [801, 415] on button "Open" at bounding box center [830, 418] width 90 height 15
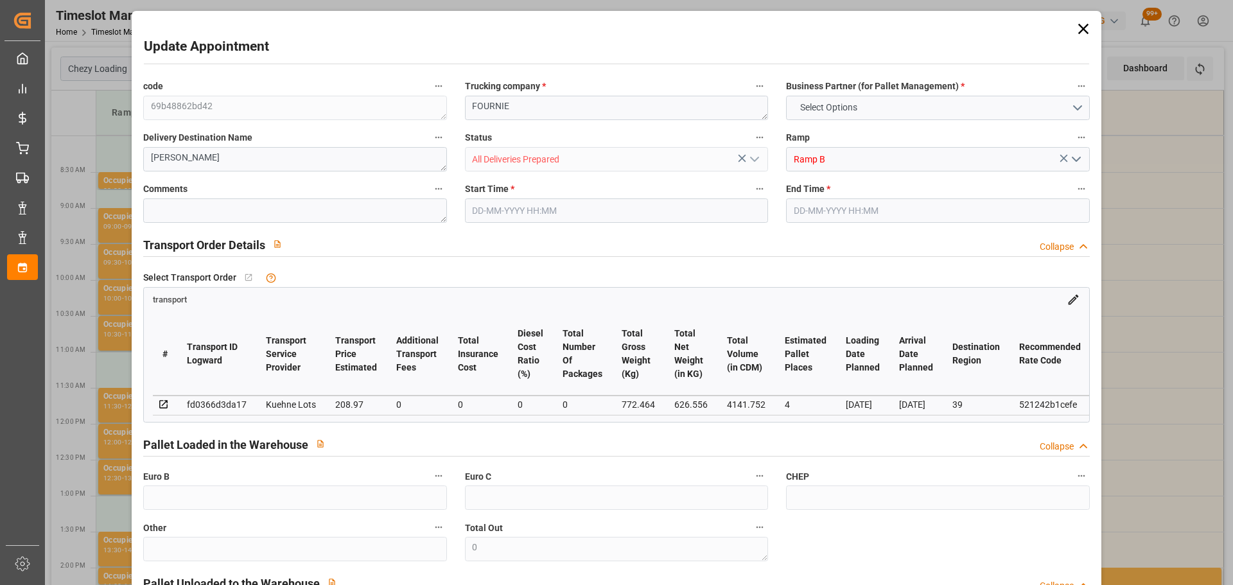
type input "4"
type input "208.97"
type input "0"
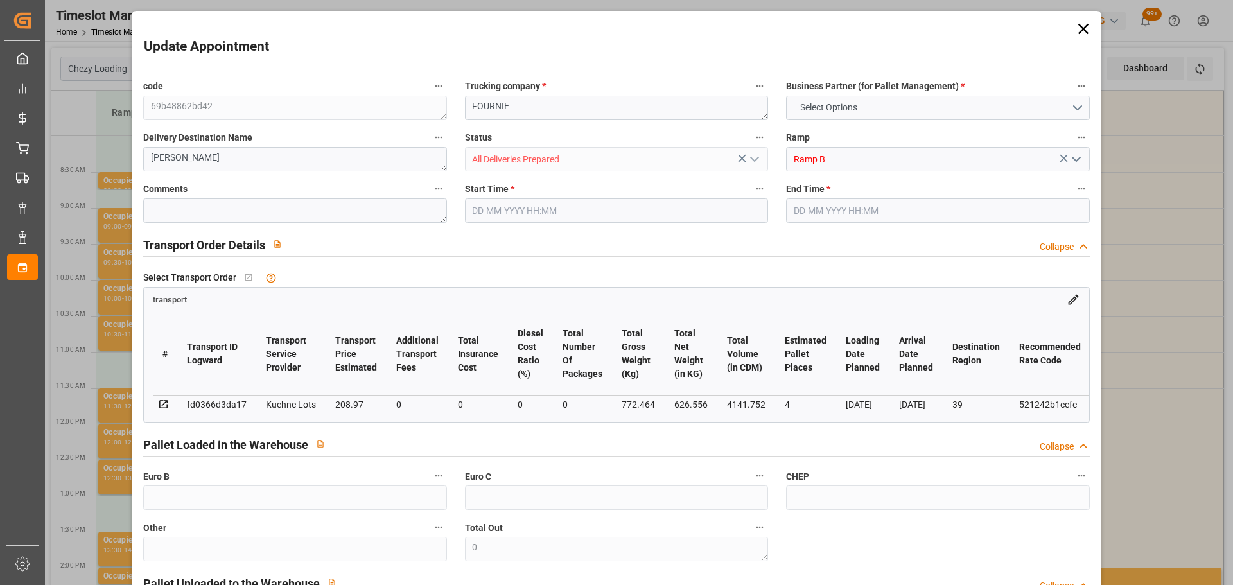
type input "208.97"
type input "0"
type input "626.556"
type input "1002.928"
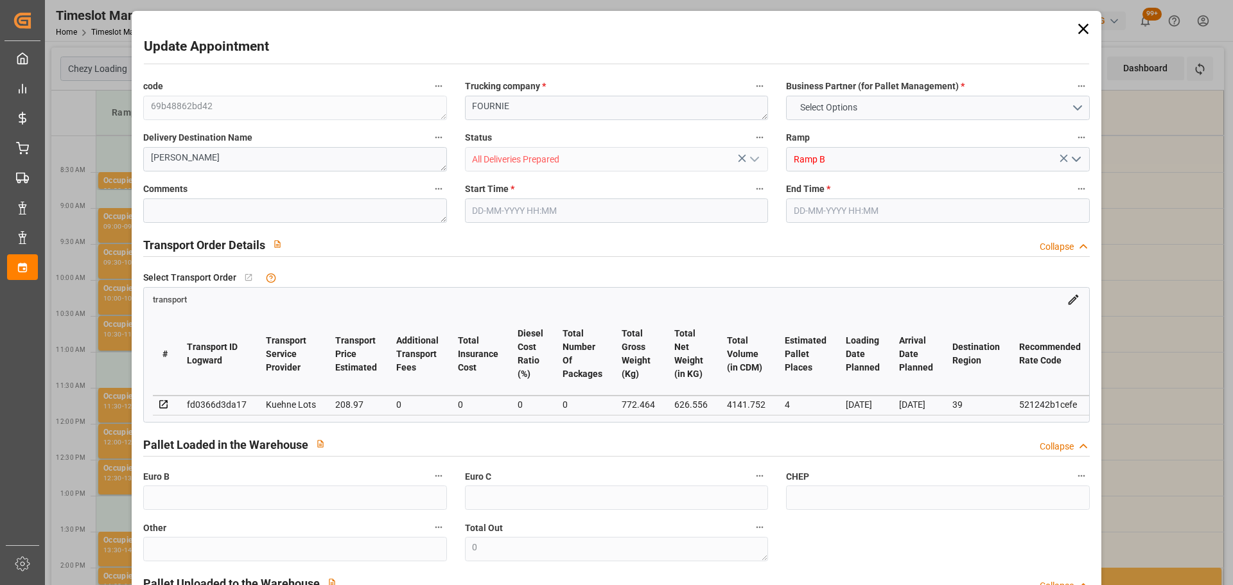
type input "4141.752"
type input "39"
type input "3"
type input "251"
type input "9"
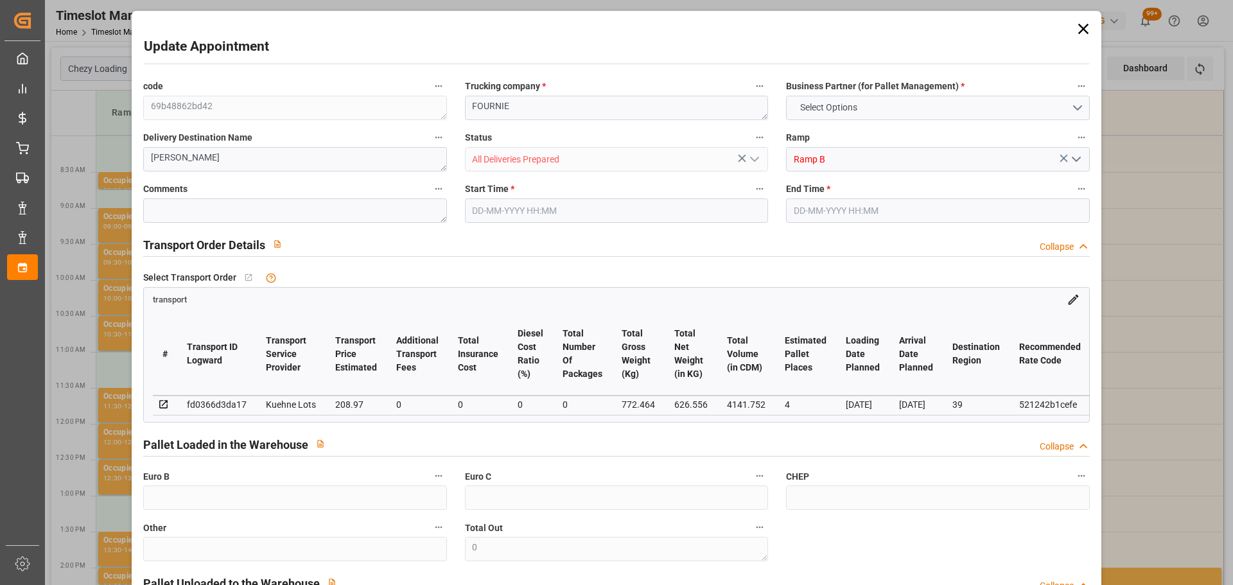
type input "101"
type input "772.464"
type input "0"
type input "4710.8598"
type input "0"
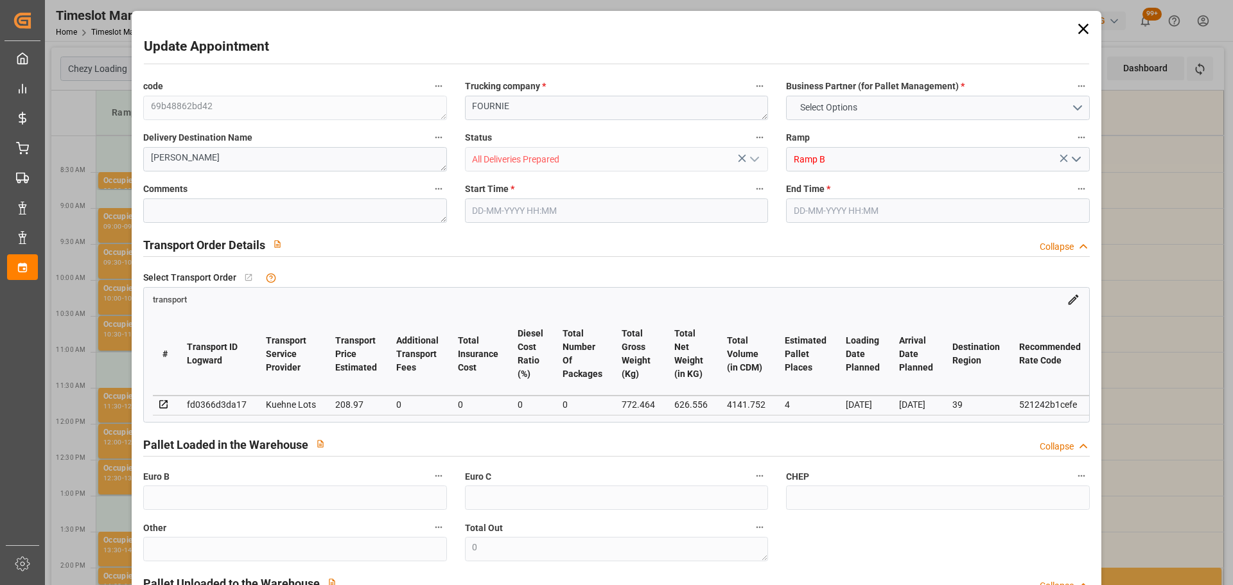
type input "0"
type input "21"
type input "35"
type input "[DATE] 11:00"
type input "[DATE] 11:15"
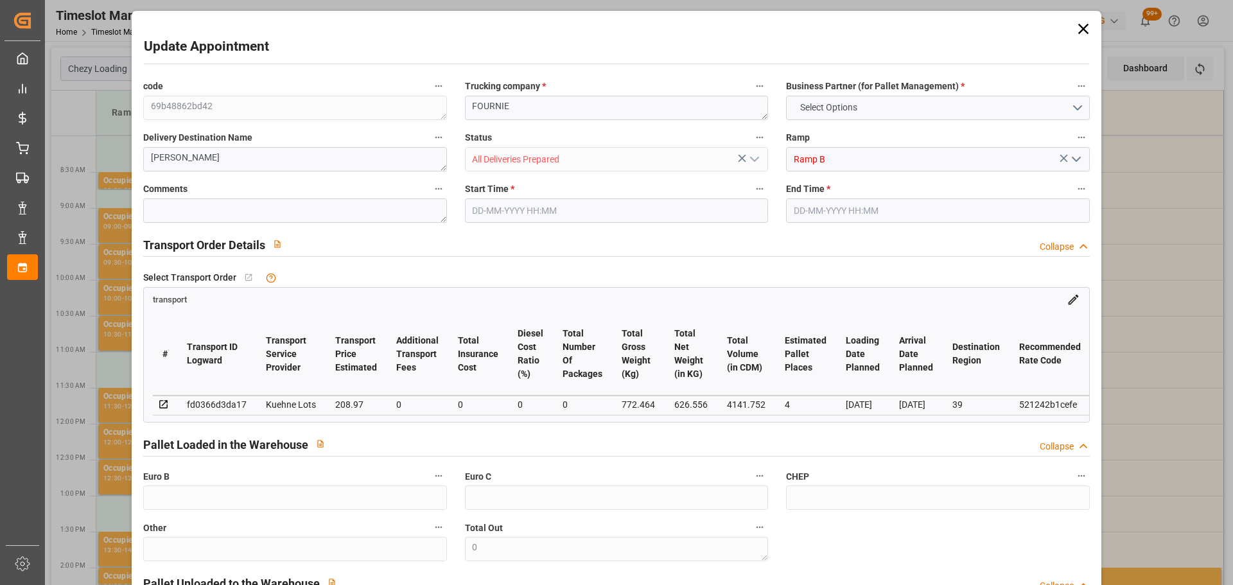
type input "[DATE] 12:36"
type input "[DATE] 11:30"
type input "[DATE]"
click at [494, 204] on input "[DATE] 11:00" at bounding box center [616, 210] width 303 height 24
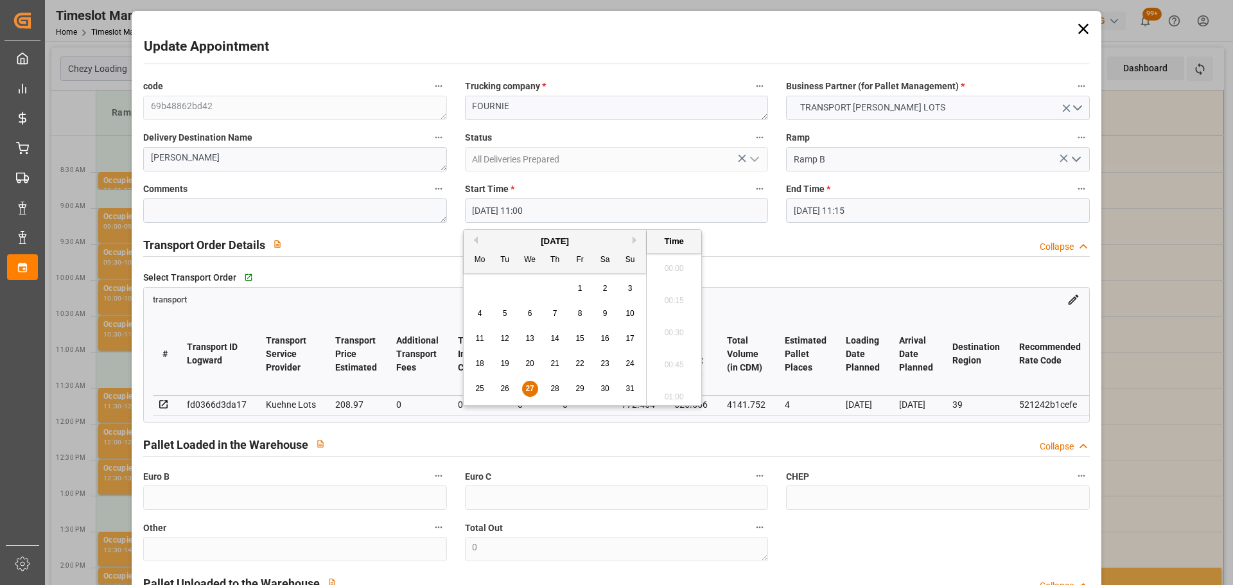
scroll to position [1353, 0]
click at [528, 385] on span "27" at bounding box center [529, 388] width 8 height 9
click at [681, 383] on li "10:30" at bounding box center [673, 393] width 55 height 32
type input "[DATE] 10:30"
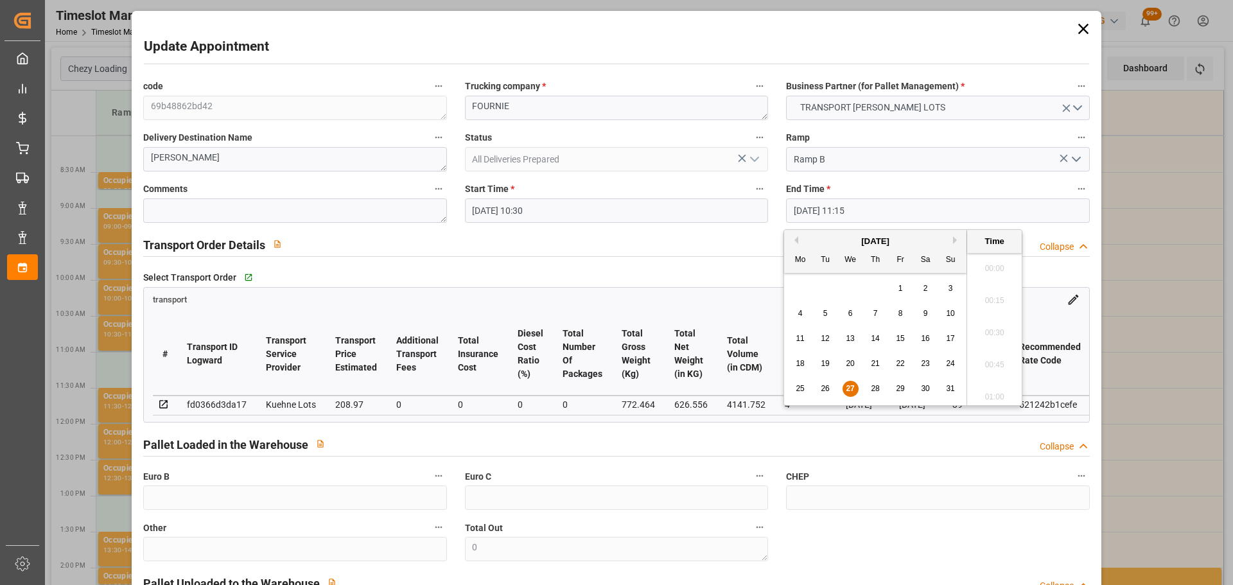
click at [843, 208] on input "[DATE] 11:15" at bounding box center [937, 210] width 303 height 24
click at [848, 384] on span "27" at bounding box center [850, 388] width 8 height 9
click at [1003, 259] on li "10:45" at bounding box center [994, 264] width 55 height 32
type input "[DATE] 10:45"
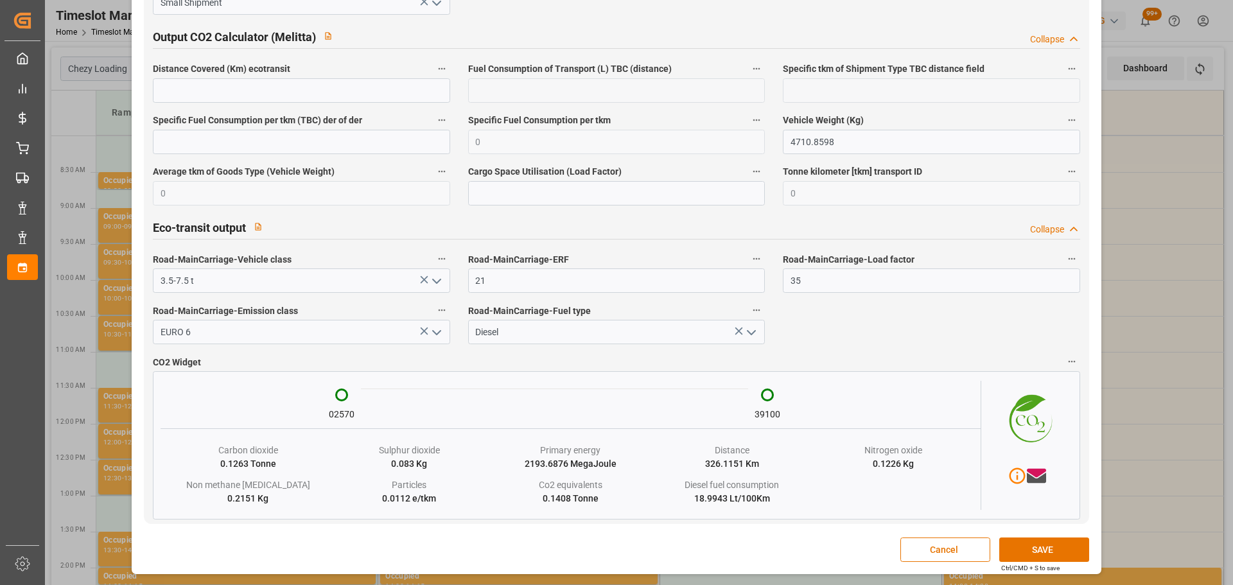
scroll to position [2122, 0]
click at [1042, 551] on button "SAVE" at bounding box center [1044, 549] width 90 height 24
